Goal: Answer question/provide support: Share knowledge or assist other users

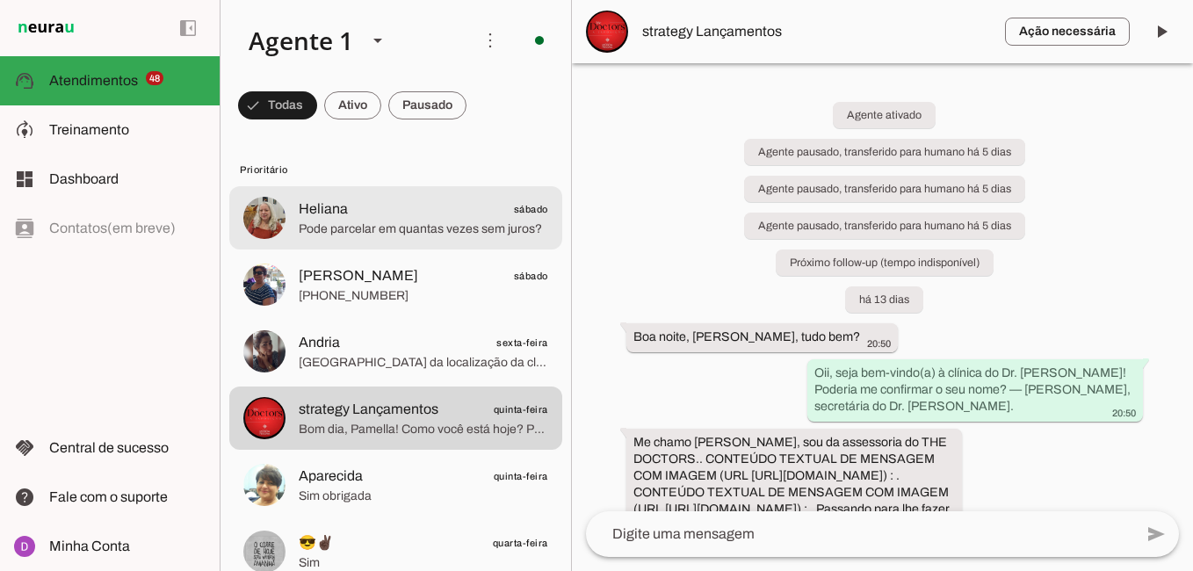
click at [378, 221] on span "Pode parcelar em quantas vezes sem juros?" at bounding box center [424, 230] width 250 height 18
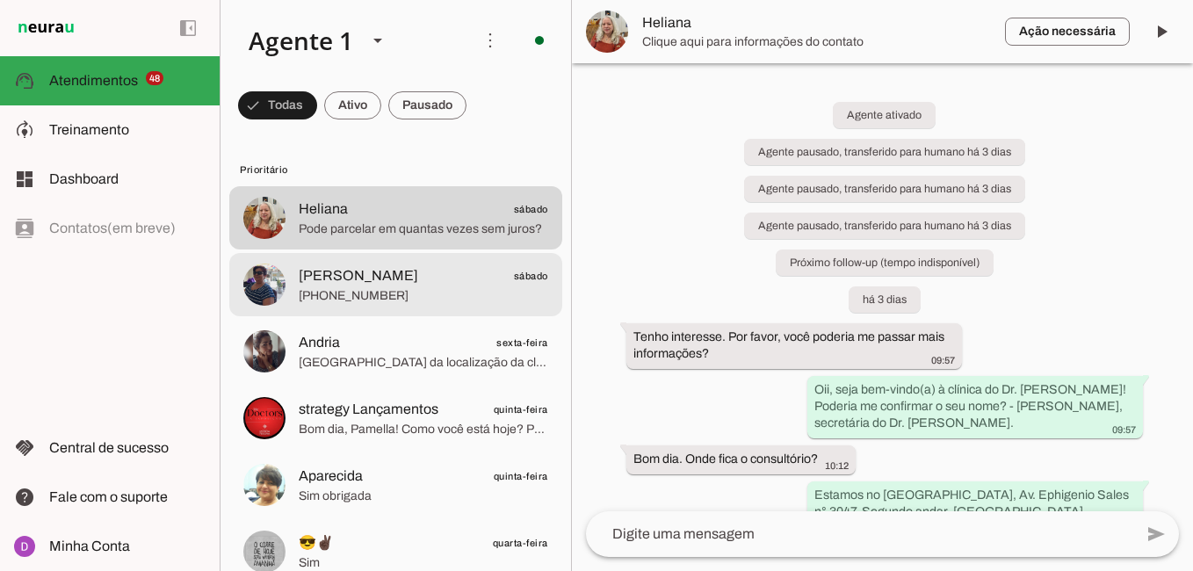
scroll to position [1434, 0]
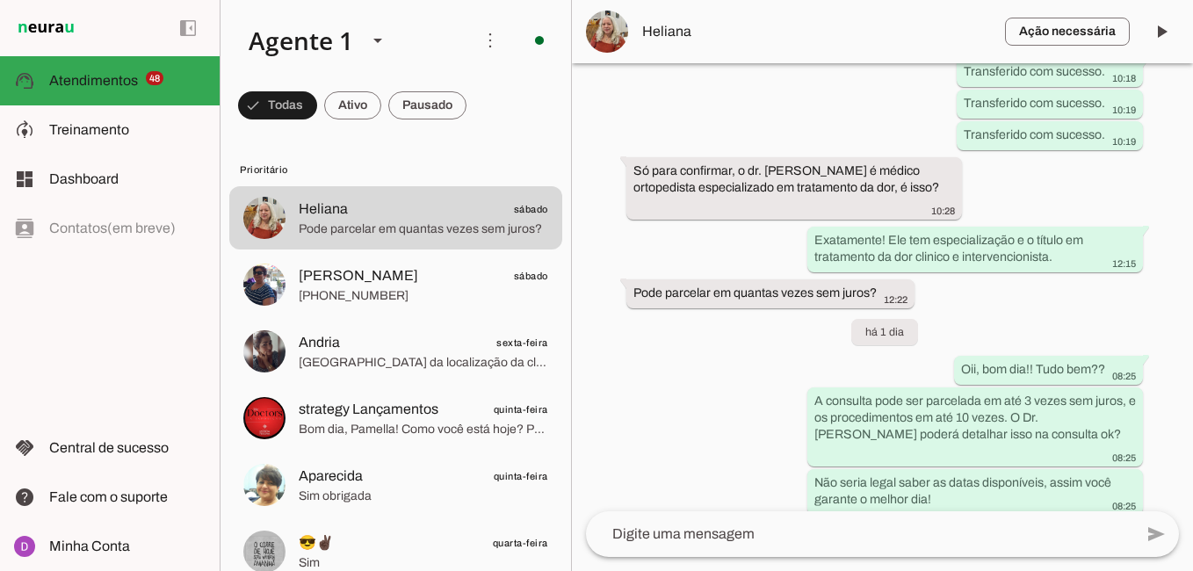
click at [617, 570] on html at bounding box center [596, 285] width 1193 height 571
